Goal: Task Accomplishment & Management: Complete application form

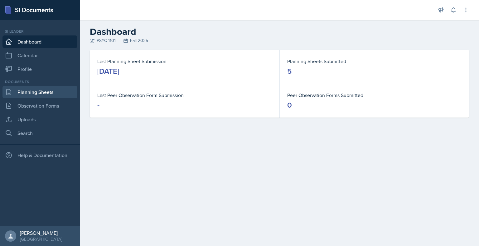
click at [40, 94] on link "Planning Sheets" at bounding box center [39, 92] width 75 height 12
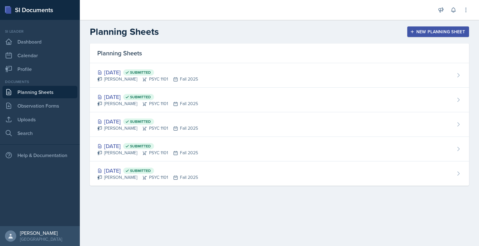
click at [431, 33] on div "New Planning Sheet" at bounding box center [438, 31] width 54 height 5
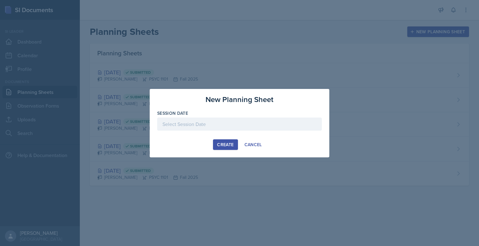
click at [245, 126] on div at bounding box center [239, 124] width 164 height 13
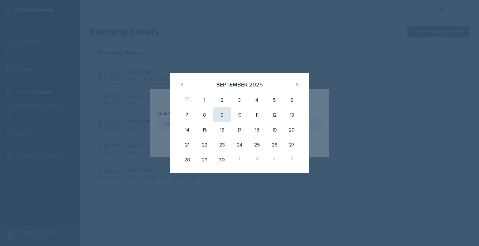
click at [221, 118] on div "9" at bounding box center [221, 114] width 17 height 15
type input "[DATE]"
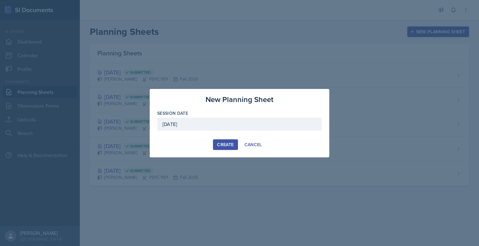
click at [222, 144] on div "Create" at bounding box center [225, 144] width 17 height 5
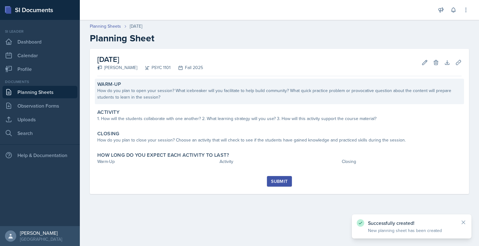
click at [228, 84] on div "Warm-Up" at bounding box center [279, 84] width 364 height 6
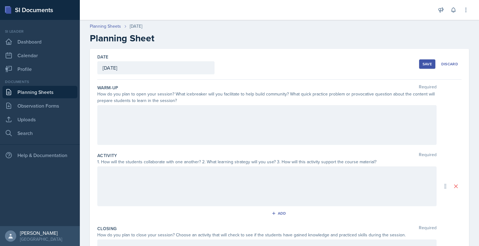
click at [171, 116] on div at bounding box center [266, 125] width 339 height 40
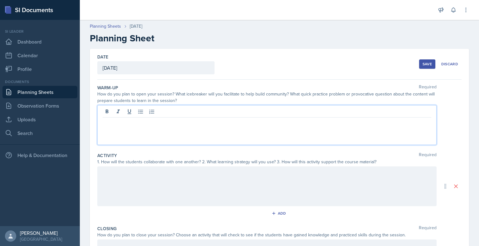
click at [202, 126] on p at bounding box center [266, 122] width 328 height 7
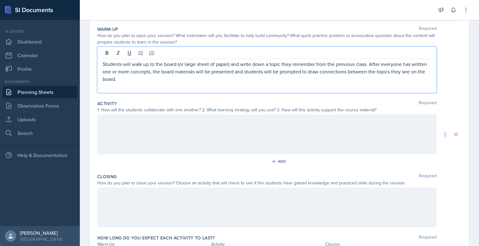
click at [202, 126] on div at bounding box center [266, 135] width 339 height 40
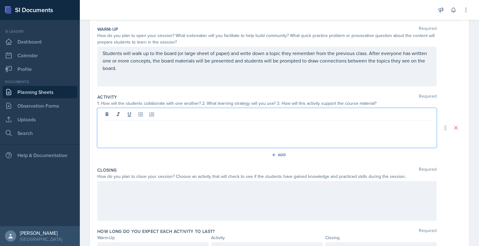
scroll to position [69, 0]
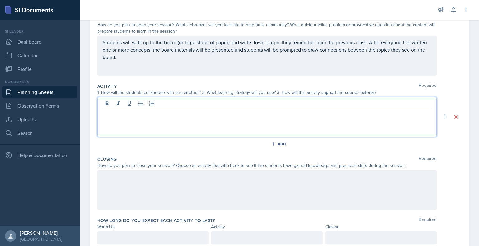
click at [166, 117] on p at bounding box center [266, 114] width 328 height 7
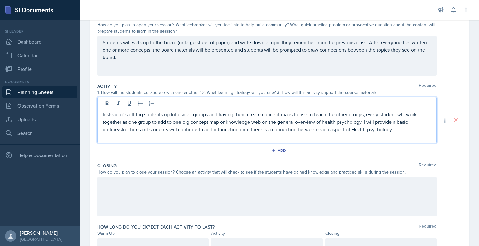
scroll to position [98, 0]
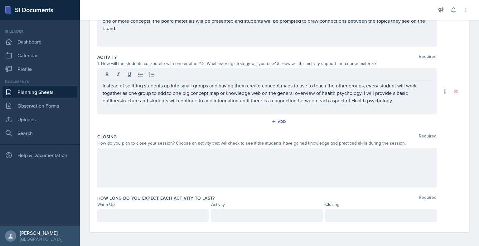
click at [117, 160] on div at bounding box center [266, 168] width 339 height 40
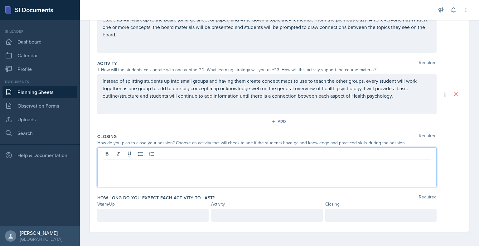
scroll to position [103, 0]
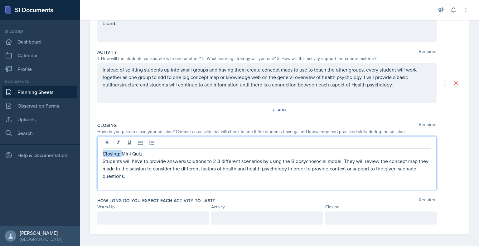
drag, startPoint x: 121, startPoint y: 154, endPoint x: 96, endPoint y: 154, distance: 25.5
click at [96, 154] on div "Date [DATE] [DATE] 31 1 2 3 4 5 6 7 8 9 10 11 12 13 14 15 16 17 18 19 20 21 22 …" at bounding box center [279, 89] width 379 height 289
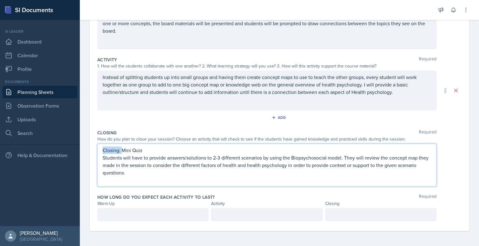
scroll to position [92, 0]
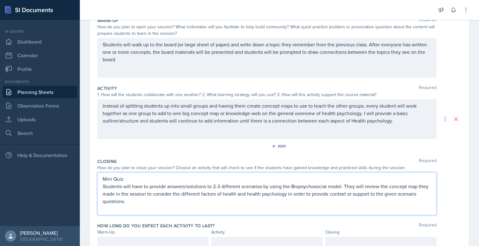
click at [102, 103] on div "Instead of splitting students up into small groups and having them create conce…" at bounding box center [266, 119] width 339 height 40
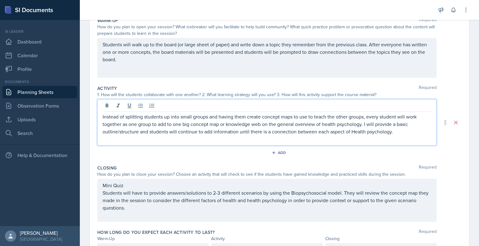
scroll to position [79, 0]
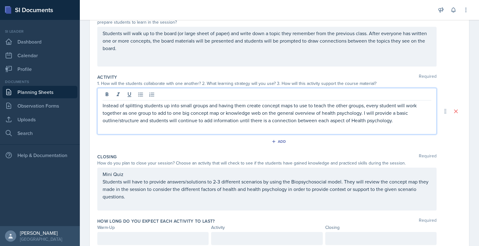
click at [102, 105] on div "Instead of splitting students up into small groups and having them create conce…" at bounding box center [266, 111] width 339 height 46
click at [105, 105] on p "Instead of splitting students up into small groups and having them create conce…" at bounding box center [266, 113] width 328 height 22
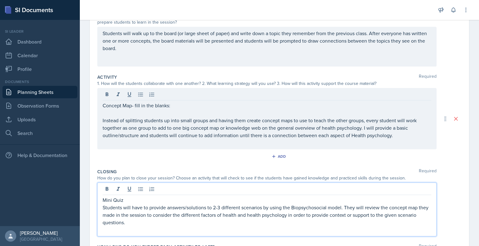
click at [125, 190] on div "Mini Quiz Students will have to provide answers/solutions to 2-3 different scen…" at bounding box center [266, 210] width 339 height 54
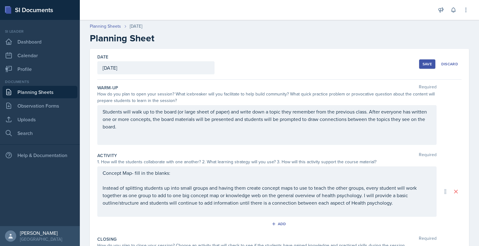
scroll to position [0, 0]
click at [102, 111] on div "Students will walk up to the board (or large sheet of paper) and write down a t…" at bounding box center [266, 125] width 339 height 40
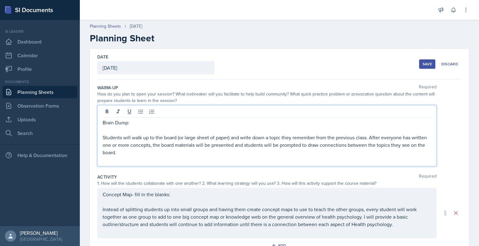
scroll to position [135, 0]
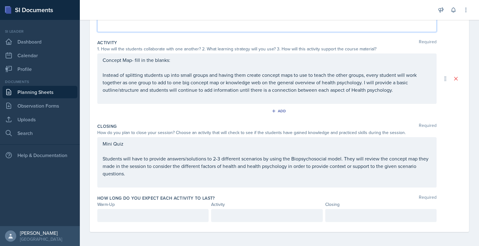
click at [160, 216] on p at bounding box center [152, 215] width 101 height 7
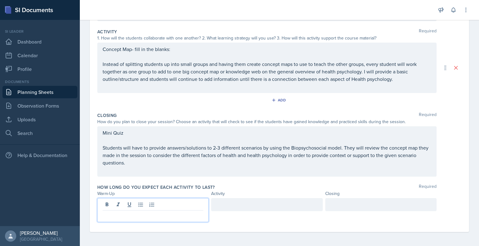
click at [159, 214] on p at bounding box center [152, 215] width 101 height 7
click at [235, 206] on div at bounding box center [266, 204] width 111 height 13
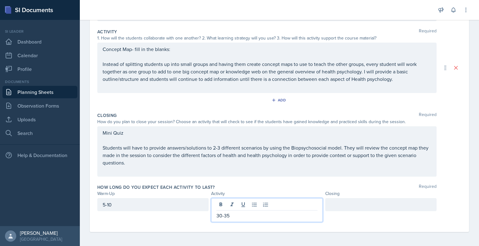
click at [347, 203] on div at bounding box center [380, 204] width 111 height 13
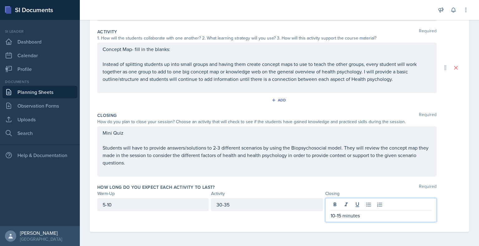
click at [294, 203] on div "30-35" at bounding box center [266, 204] width 111 height 13
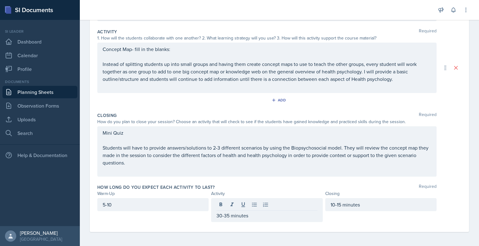
click at [189, 208] on div "5-10" at bounding box center [152, 204] width 111 height 13
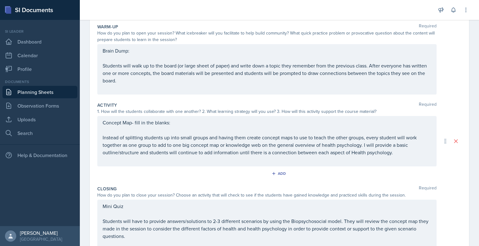
scroll to position [0, 0]
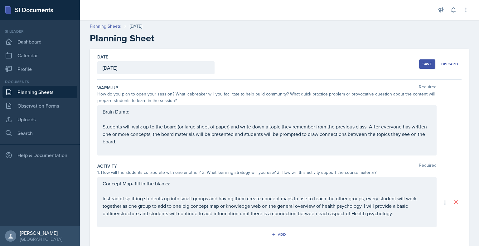
click at [422, 65] on div "Save" at bounding box center [426, 64] width 9 height 5
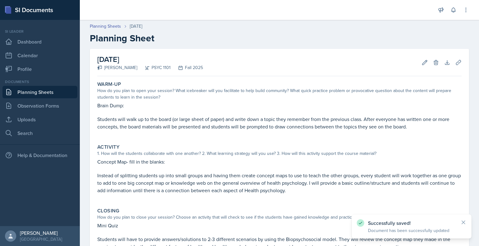
click at [48, 91] on link "Planning Sheets" at bounding box center [39, 92] width 75 height 12
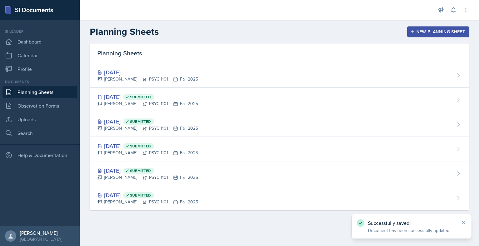
click at [420, 31] on div "New Planning Sheet" at bounding box center [438, 31] width 54 height 5
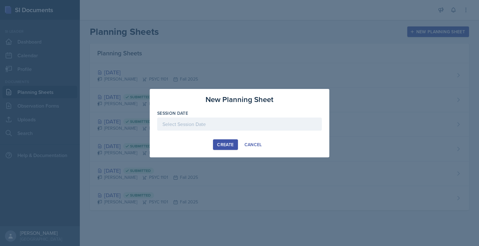
click at [250, 126] on div at bounding box center [239, 124] width 164 height 13
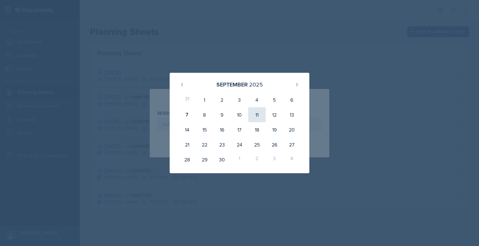
click at [256, 116] on div "11" at bounding box center [256, 114] width 17 height 15
type input "[DATE]"
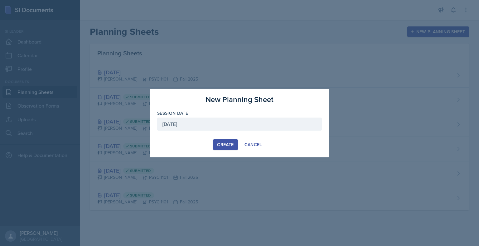
click at [227, 149] on button "Create" at bounding box center [225, 145] width 25 height 11
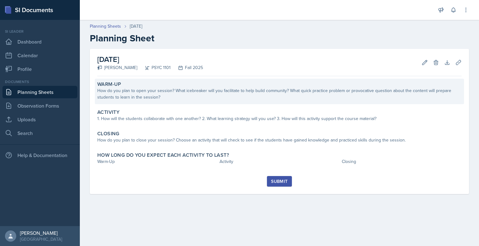
click at [243, 85] on div "Warm-Up" at bounding box center [279, 84] width 364 height 6
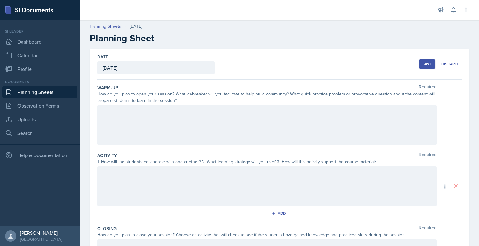
click at [224, 132] on div at bounding box center [266, 125] width 339 height 40
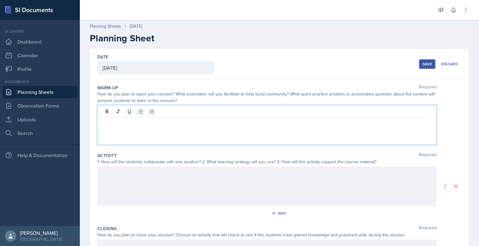
paste div
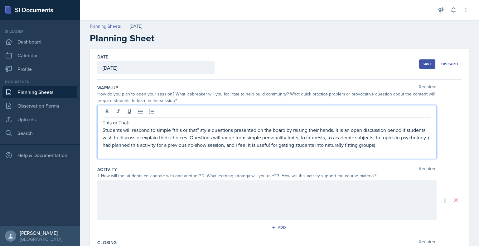
click at [269, 143] on p "Students will respond to simple “this or that” style questions presented on the…" at bounding box center [266, 137] width 328 height 22
click at [262, 146] on p "Students will respond to simple “this or that” style questions presented on the…" at bounding box center [266, 137] width 328 height 22
click at [287, 147] on p "Students will respond to simple “this or that” style questions presented on the…" at bounding box center [266, 137] width 328 height 22
click at [417, 148] on div "This or That: Students will respond to simple “this or that” style questions pr…" at bounding box center [266, 137] width 328 height 37
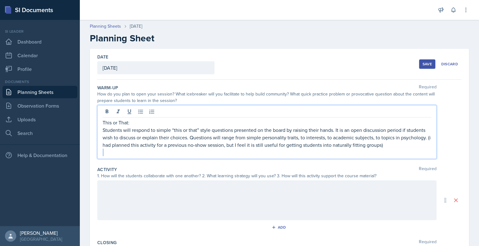
click at [416, 145] on p "Students will respond to simple “this or that” style questions presented on the…" at bounding box center [266, 137] width 328 height 22
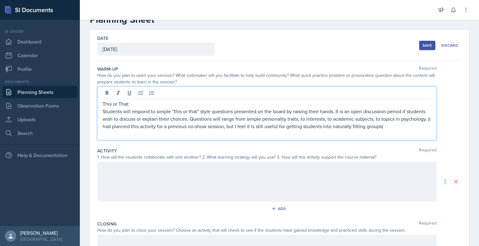
scroll to position [19, 0]
click at [133, 126] on p "Students will respond to simple “this or that” style questions presented on the…" at bounding box center [266, 118] width 328 height 22
click at [416, 125] on p "Students will respond to simple “this or that” style questions presented on the…" at bounding box center [266, 118] width 328 height 22
click at [168, 166] on div at bounding box center [266, 181] width 339 height 40
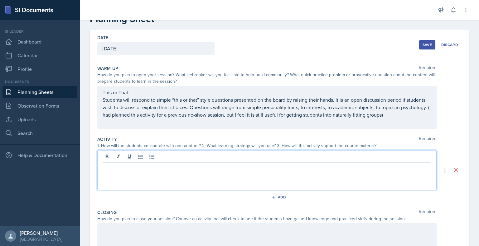
scroll to position [9, 0]
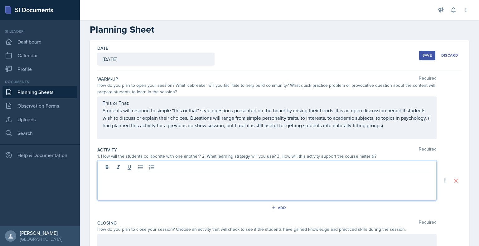
click at [158, 176] on p at bounding box center [266, 178] width 328 height 7
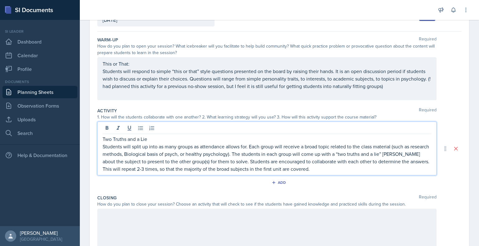
scroll to position [49, 0]
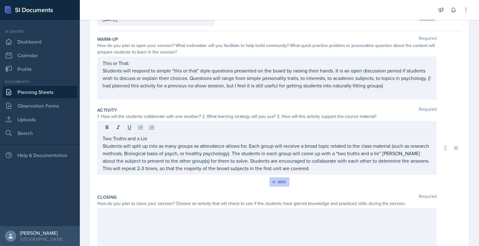
click at [272, 182] on icon "button" at bounding box center [273, 182] width 3 height 3
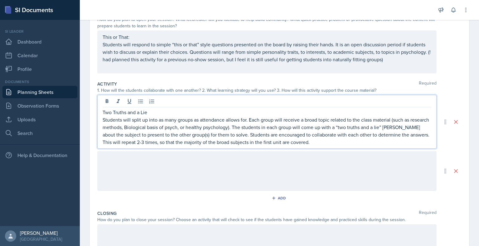
scroll to position [86, 0]
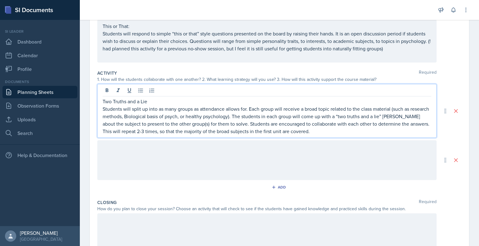
click at [356, 128] on p "Students will split up into as many groups as attendance allows for. Each group…" at bounding box center [266, 120] width 328 height 30
click at [331, 128] on p "Students will split up into as many groups as attendance allows for. Each group…" at bounding box center [266, 120] width 328 height 30
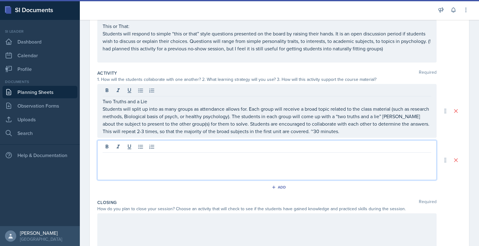
click at [165, 157] on p at bounding box center [266, 157] width 328 height 7
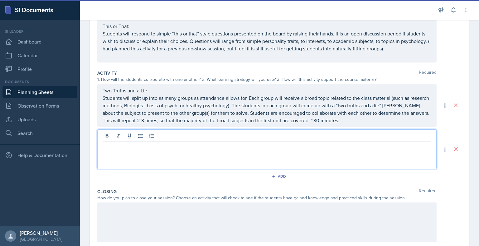
scroll to position [75, 0]
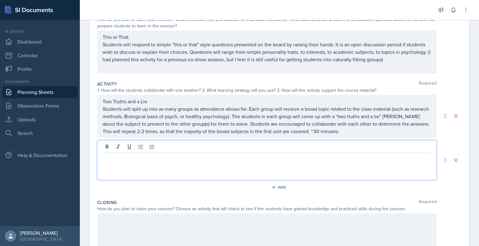
paste div
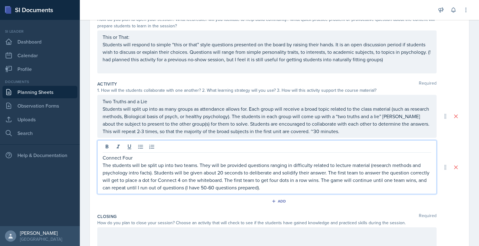
click at [104, 157] on p "Connect Four" at bounding box center [266, 157] width 328 height 7
click at [288, 188] on p "The students will be split up into two teams. They will be provided questions r…" at bounding box center [266, 177] width 328 height 30
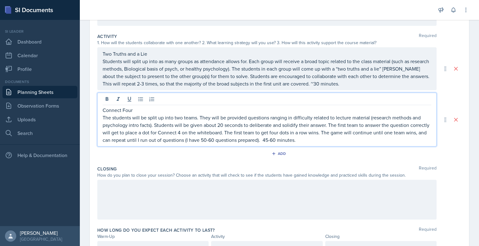
scroll to position [126, 0]
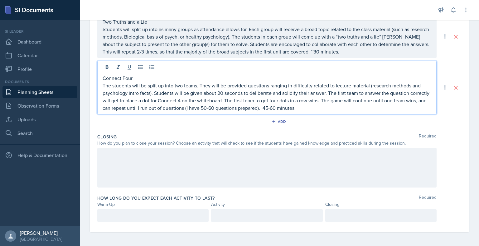
click at [199, 174] on div at bounding box center [266, 168] width 339 height 40
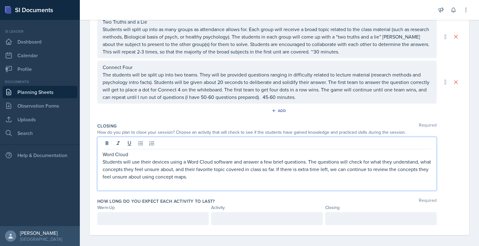
scroll to position [157, 0]
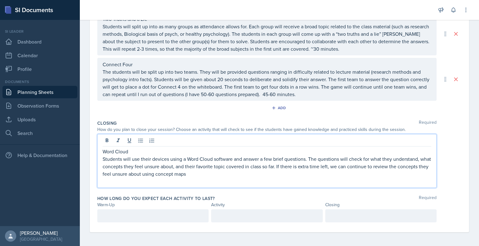
click at [111, 172] on p "Students will use their devices using a Word Cloud software and answer a few br…" at bounding box center [266, 166] width 328 height 22
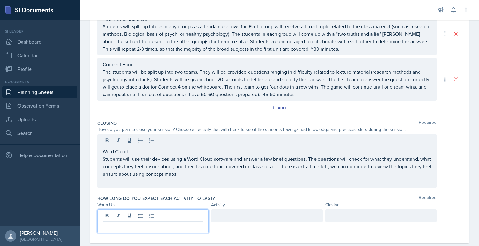
click at [165, 215] on div at bounding box center [152, 222] width 111 height 24
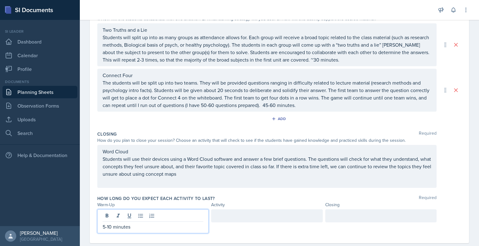
click at [226, 214] on div at bounding box center [266, 216] width 111 height 13
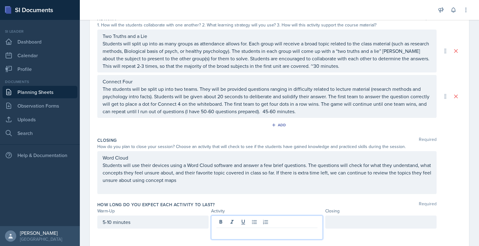
scroll to position [157, 0]
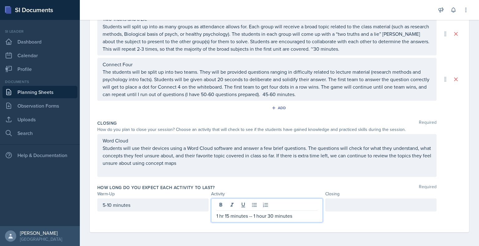
click at [228, 216] on p "1 hr 15 minutes -- 1 hour 30 minutes" at bounding box center [266, 215] width 101 height 7
click at [219, 215] on p "1 hr 15 minutes -- 1 hour 30 minutes" at bounding box center [266, 215] width 101 height 7
click at [346, 204] on div at bounding box center [380, 205] width 111 height 13
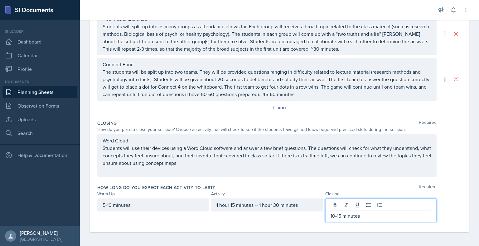
click at [396, 192] on div "Closing" at bounding box center [380, 194] width 111 height 7
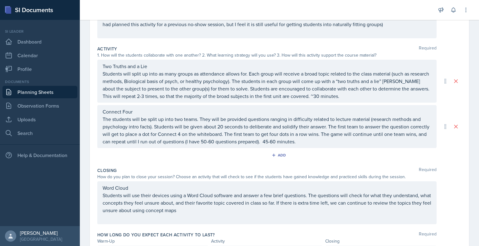
scroll to position [121, 0]
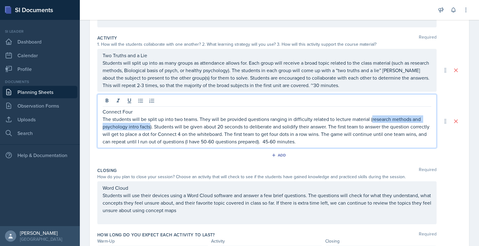
drag, startPoint x: 149, startPoint y: 127, endPoint x: 371, endPoint y: 115, distance: 222.4
click at [371, 116] on p "The students will be split up into two teams. They will be provided questions r…" at bounding box center [266, 131] width 328 height 30
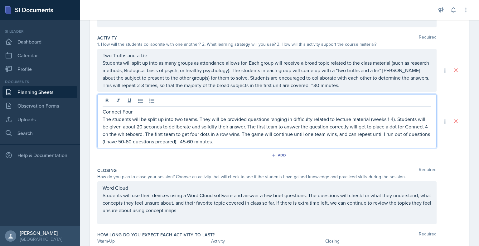
click at [306, 142] on p "The students will be split up into two teams. They will be provided questions r…" at bounding box center [266, 131] width 328 height 30
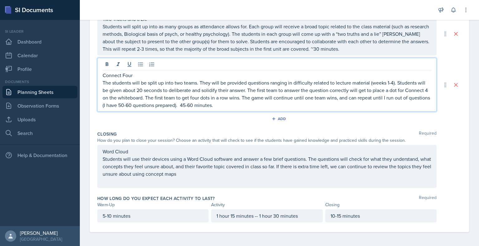
scroll to position [0, 0]
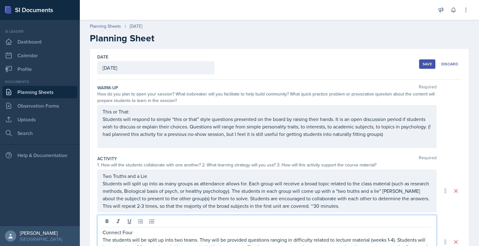
click at [422, 65] on div "Save" at bounding box center [426, 64] width 9 height 5
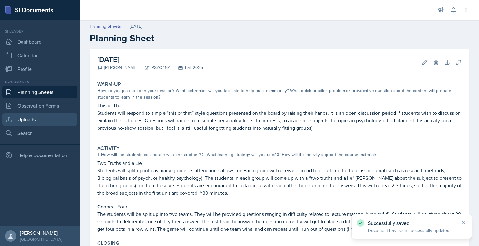
click at [31, 120] on link "Uploads" at bounding box center [39, 119] width 75 height 12
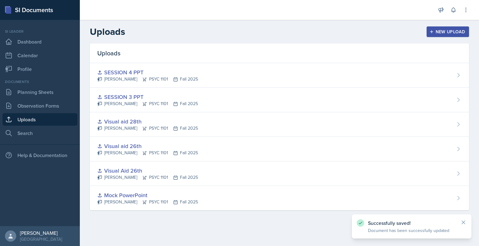
click at [449, 30] on div "New Upload" at bounding box center [447, 31] width 35 height 5
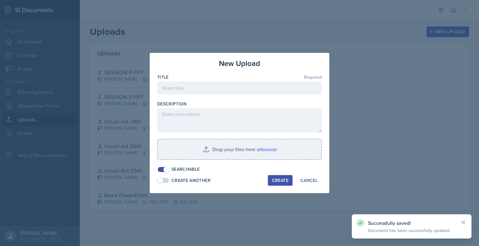
click at [240, 95] on div at bounding box center [239, 98] width 164 height 6
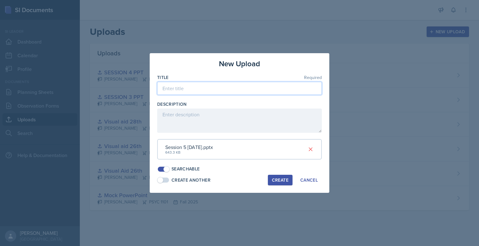
click at [208, 89] on input at bounding box center [239, 88] width 164 height 13
type input "SESSION 5 PPT"
click at [279, 178] on div "Create" at bounding box center [280, 180] width 17 height 5
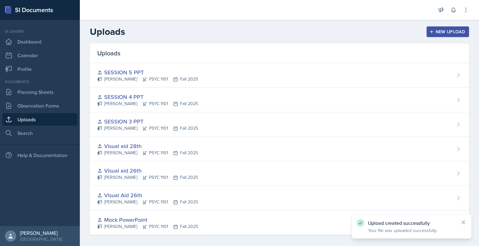
click at [441, 31] on div "New Upload" at bounding box center [447, 31] width 35 height 5
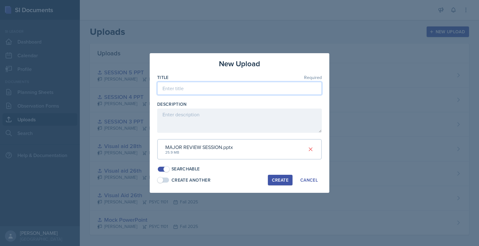
click at [212, 92] on input at bounding box center [239, 88] width 164 height 13
click at [198, 88] on input "MAJOR REVIEW PPT" at bounding box center [239, 88] width 164 height 13
click at [206, 89] on input "MAJOR REVIEW (sessiosn 6) PPT" at bounding box center [239, 88] width 164 height 13
type input "MAJOR REVIEW (session 6) PPT"
click at [282, 181] on div "Create" at bounding box center [280, 180] width 17 height 5
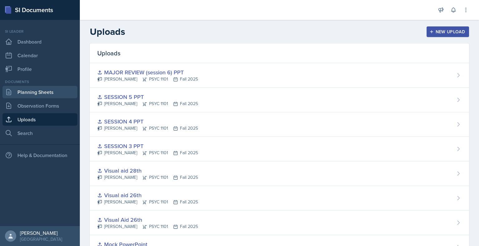
click at [38, 91] on link "Planning Sheets" at bounding box center [39, 92] width 75 height 12
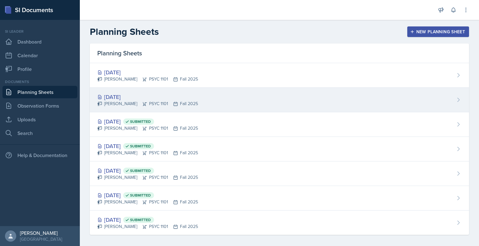
click at [357, 91] on div "[DATE] [PERSON_NAME] PSYC 1101 Fall 2025" at bounding box center [279, 100] width 379 height 25
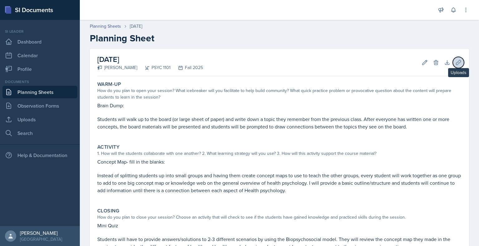
click at [455, 63] on icon at bounding box center [457, 62] width 5 height 5
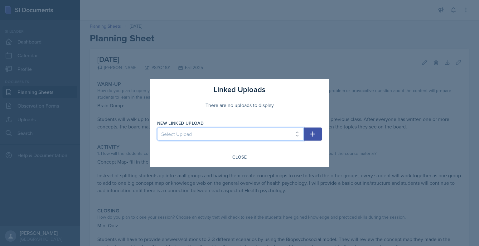
click at [298, 134] on select "Select Upload Mock PowerPoint Visual Aid 26th Visual aid 26th Visual aid 28th S…" at bounding box center [230, 134] width 146 height 13
select select "e04c45e3-6738-4b0f-9b89-43fabef54724"
click at [157, 128] on select "Select Upload Mock PowerPoint Visual Aid 26th Visual aid 26th Visual aid 28th S…" at bounding box center [230, 134] width 146 height 13
click at [315, 134] on icon "button" at bounding box center [312, 134] width 7 height 7
select select
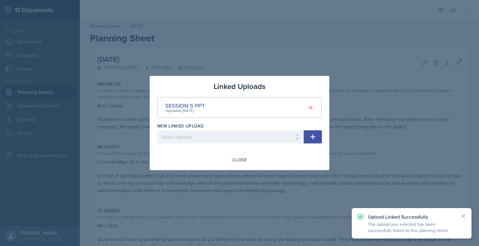
click at [345, 116] on div at bounding box center [239, 123] width 479 height 246
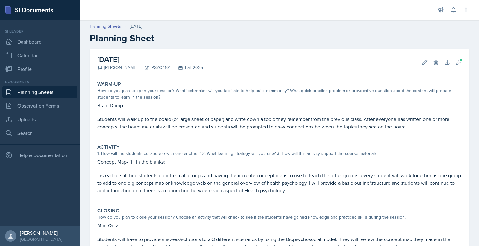
click at [58, 93] on link "Planning Sheets" at bounding box center [39, 92] width 75 height 12
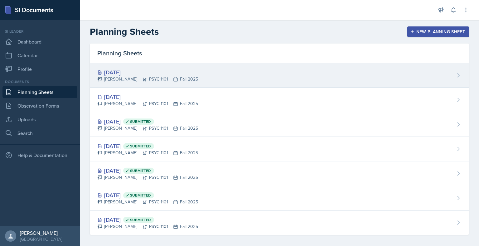
click at [405, 74] on div "[DATE] [PERSON_NAME] PSYC 1101 Fall 2025" at bounding box center [279, 75] width 379 height 25
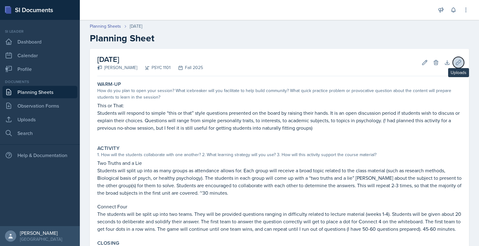
click at [455, 62] on icon at bounding box center [457, 62] width 5 height 5
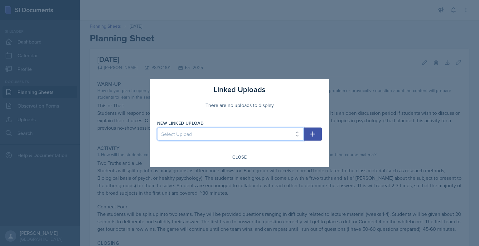
click at [298, 140] on select "Select Upload Mock PowerPoint Visual Aid 26th Visual aid 26th Visual aid 28th S…" at bounding box center [230, 134] width 146 height 13
select select "579a30f0-57b5-40b9-8ac0-d12ad8e68dde"
click at [157, 128] on select "Select Upload Mock PowerPoint Visual Aid 26th Visual aid 26th Visual aid 28th S…" at bounding box center [230, 134] width 146 height 13
click at [315, 131] on icon "button" at bounding box center [312, 134] width 7 height 7
select select
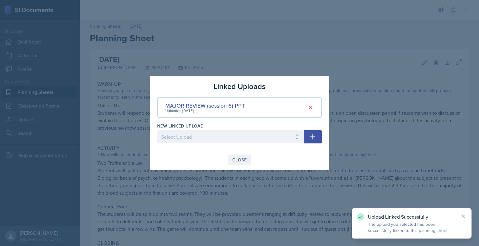
click at [242, 165] on button "Close" at bounding box center [239, 160] width 22 height 11
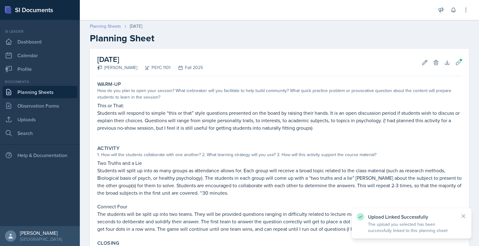
click at [99, 26] on link "Planning Sheets" at bounding box center [105, 26] width 31 height 7
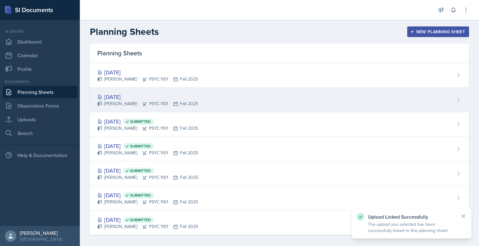
click at [203, 104] on div "[DATE] [PERSON_NAME] PSYC 1101 Fall 2025" at bounding box center [279, 100] width 379 height 25
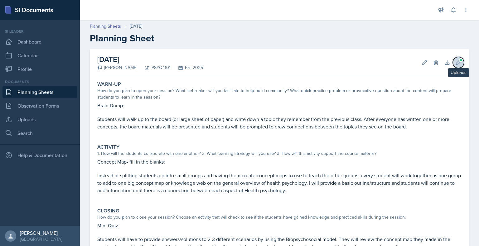
click at [453, 66] on button "Uploads" at bounding box center [457, 62] width 11 height 11
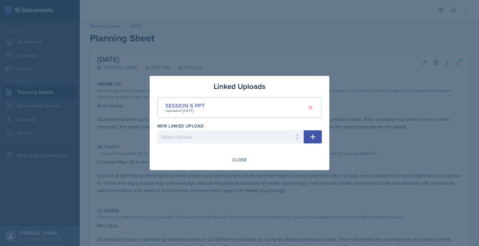
click at [331, 45] on div at bounding box center [239, 123] width 479 height 246
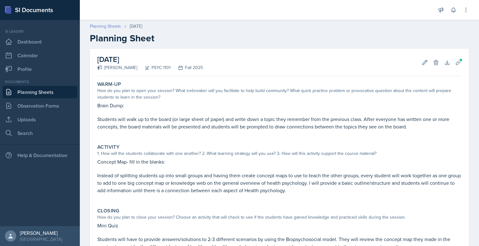
click at [111, 26] on link "Planning Sheets" at bounding box center [105, 26] width 31 height 7
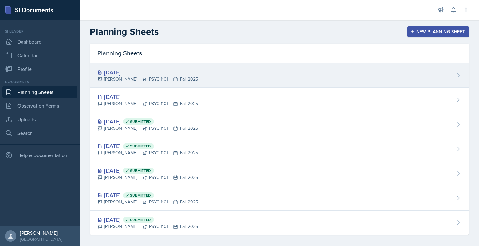
click at [207, 71] on div "[DATE] [PERSON_NAME] PSYC 1101 Fall 2025" at bounding box center [279, 75] width 379 height 25
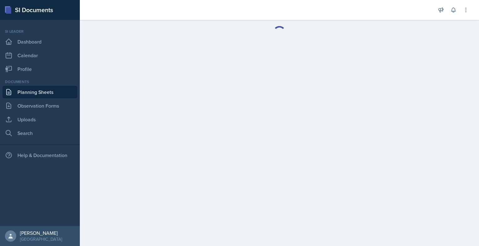
click at [64, 94] on link "Planning Sheets" at bounding box center [39, 92] width 75 height 12
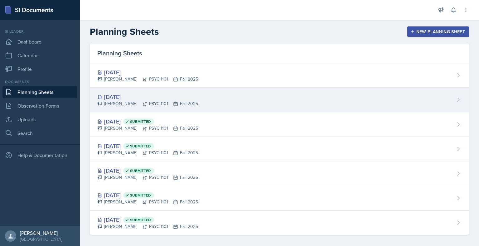
click at [237, 94] on div "[DATE] [PERSON_NAME] PSYC 1101 Fall 2025" at bounding box center [279, 100] width 379 height 25
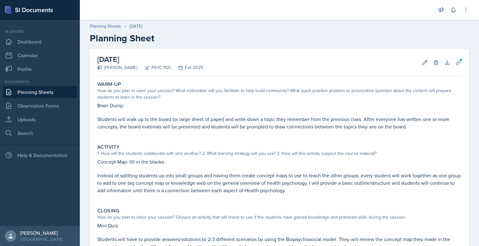
scroll to position [82, 0]
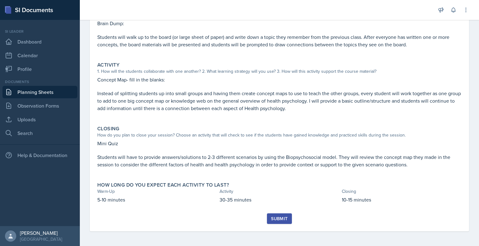
click at [273, 217] on div "Submit" at bounding box center [279, 219] width 17 height 5
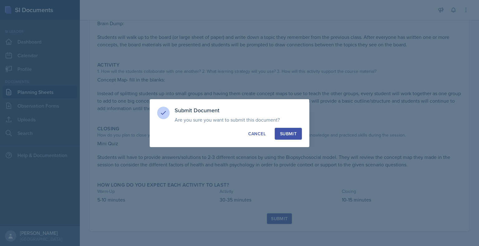
click at [287, 129] on button "Submit" at bounding box center [287, 134] width 27 height 12
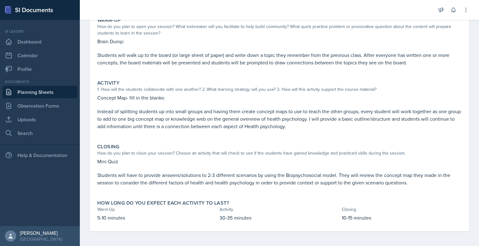
click at [27, 93] on link "Planning Sheets" at bounding box center [39, 92] width 75 height 12
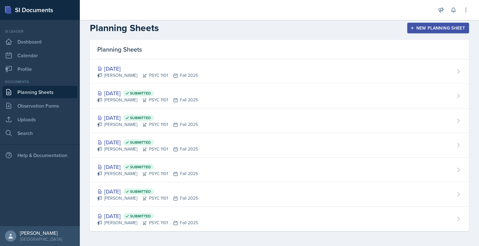
scroll to position [3, 0]
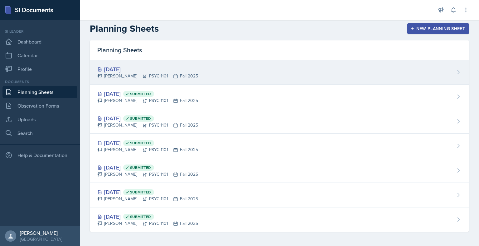
click at [152, 75] on div "[PERSON_NAME] PSYC 1101 Fall 2025" at bounding box center [147, 76] width 101 height 7
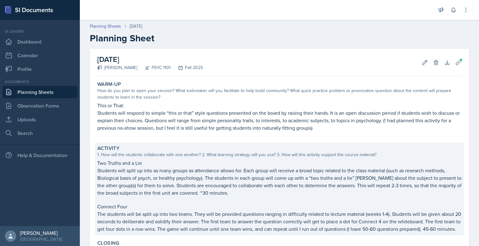
scroll to position [123, 0]
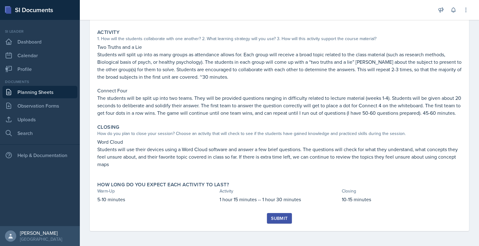
click at [283, 218] on div "Submit" at bounding box center [279, 218] width 17 height 5
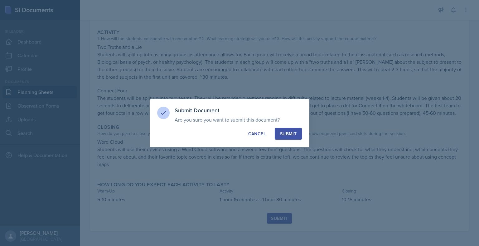
click at [283, 132] on div "Submit" at bounding box center [288, 134] width 17 height 6
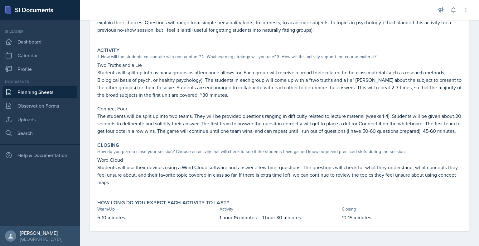
scroll to position [0, 0]
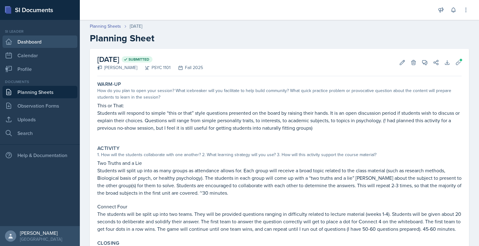
click at [47, 45] on link "Dashboard" at bounding box center [39, 42] width 75 height 12
